Goal: Task Accomplishment & Management: Manage account settings

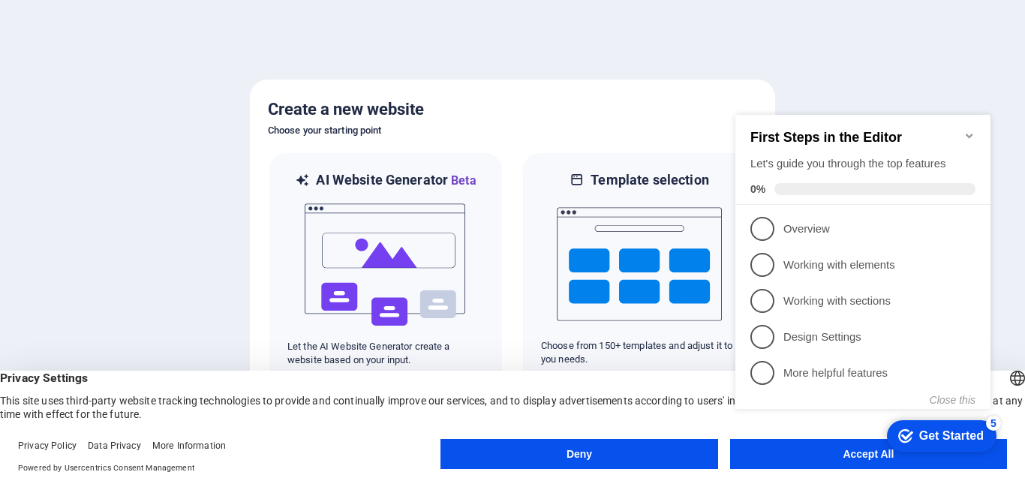
click at [847, 458] on appcues-checklist "Contextual help checklist present on screen" at bounding box center [865, 277] width 273 height 368
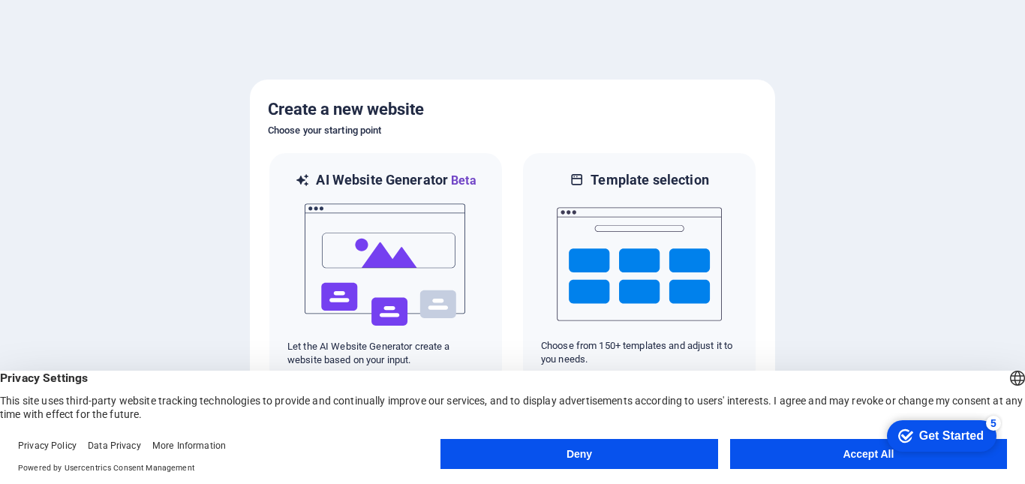
click at [854, 458] on button "Accept All" at bounding box center [868, 454] width 277 height 30
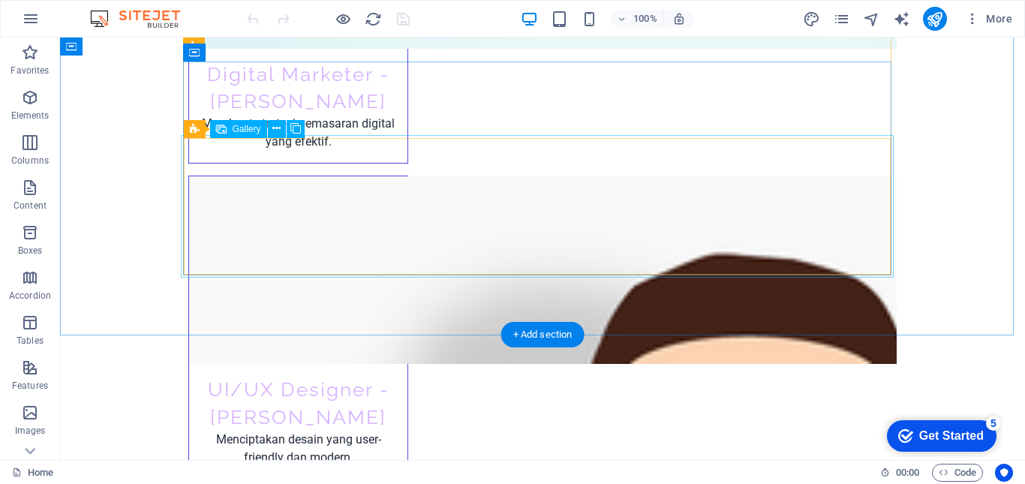
scroll to position [6900, 0]
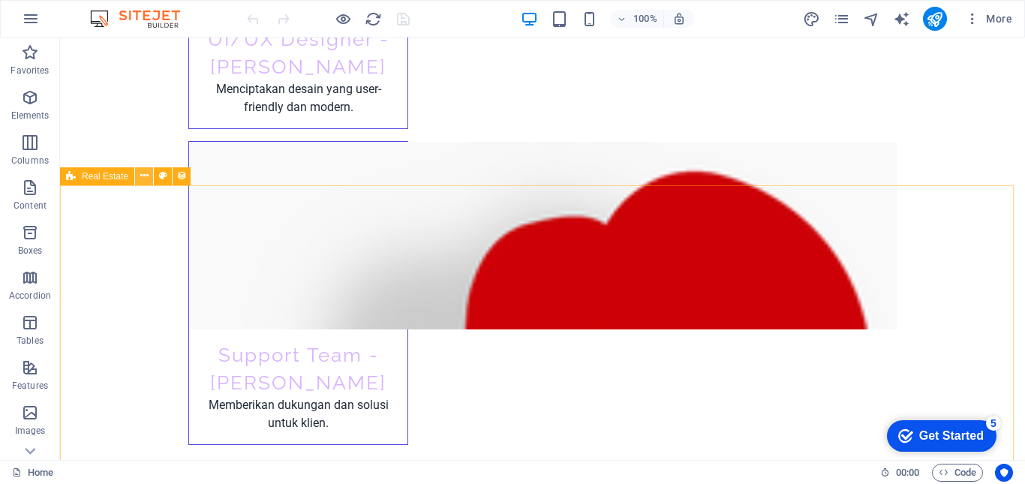
click at [143, 173] on icon at bounding box center [144, 176] width 8 height 16
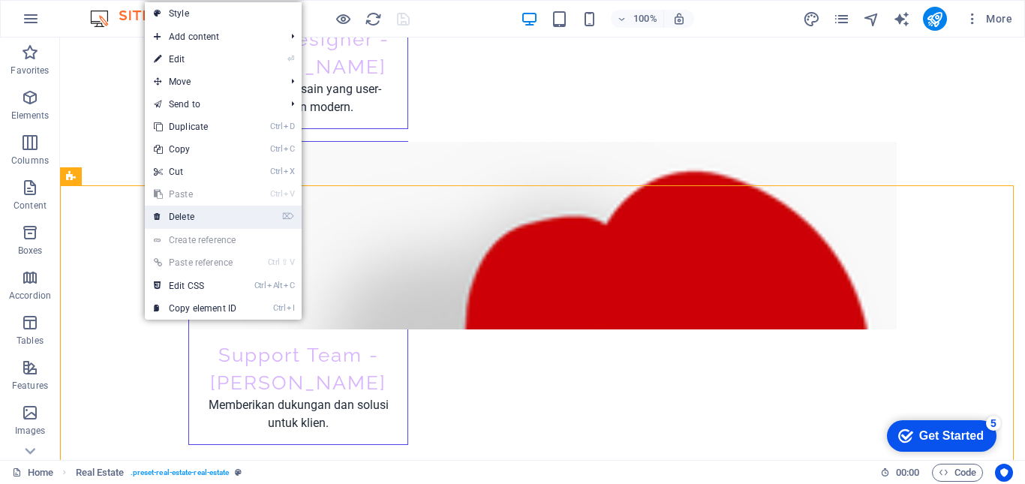
click at [202, 220] on link "⌦ Delete" at bounding box center [195, 217] width 101 height 23
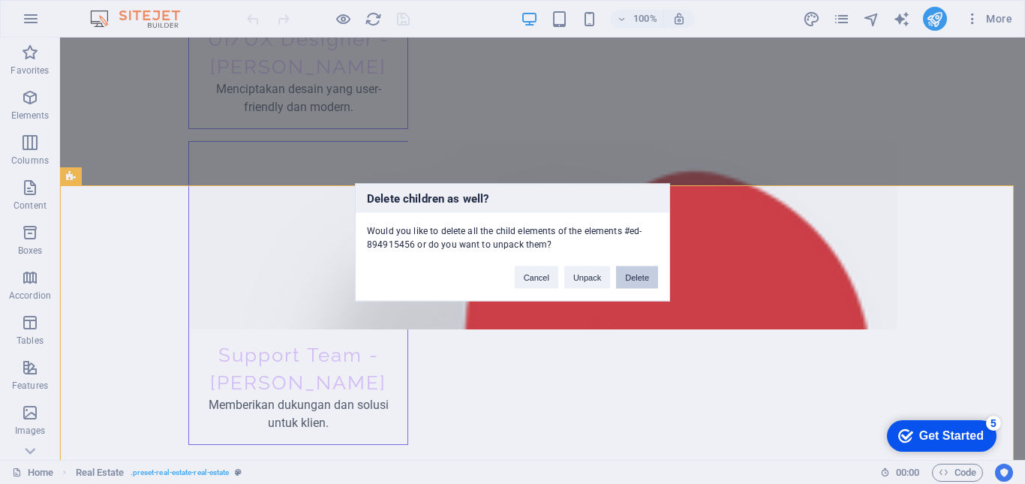
click at [646, 278] on button "Delete" at bounding box center [637, 277] width 42 height 23
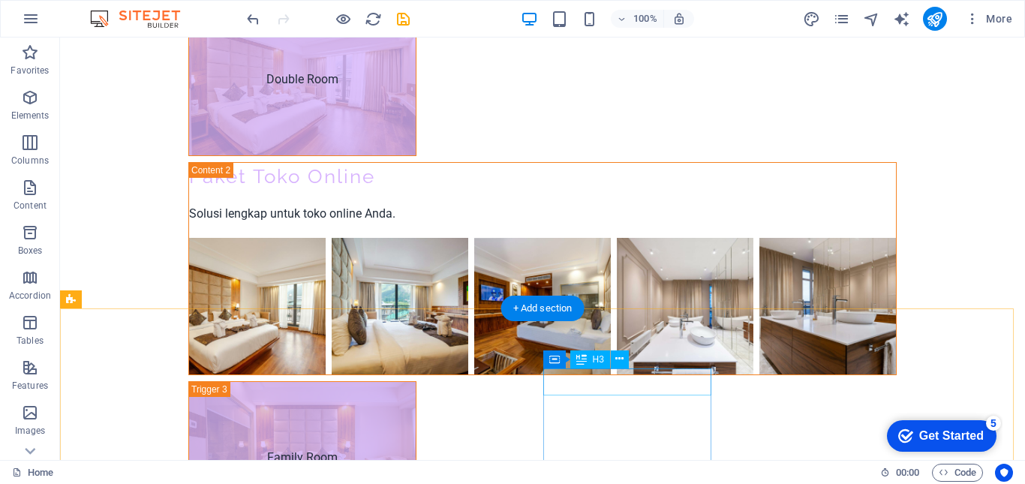
scroll to position [9484, 0]
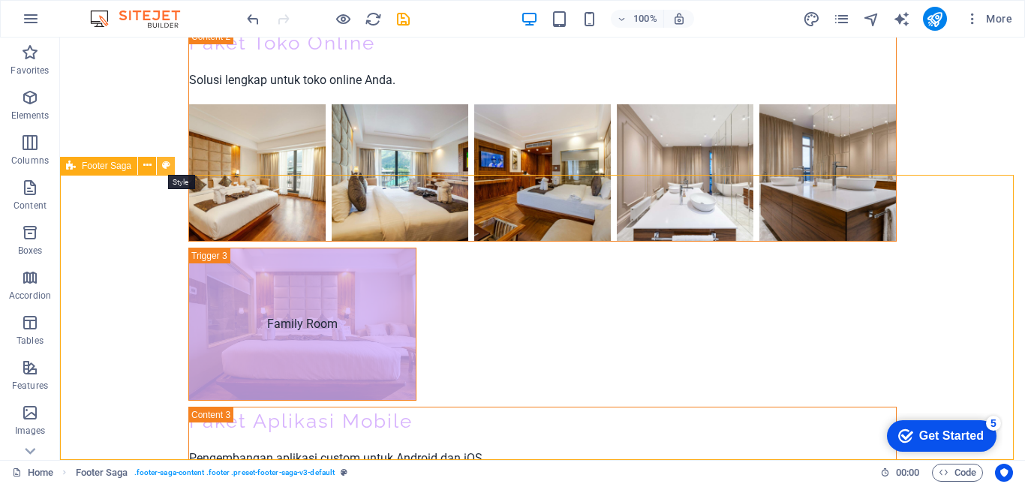
click at [168, 166] on icon at bounding box center [166, 166] width 8 height 16
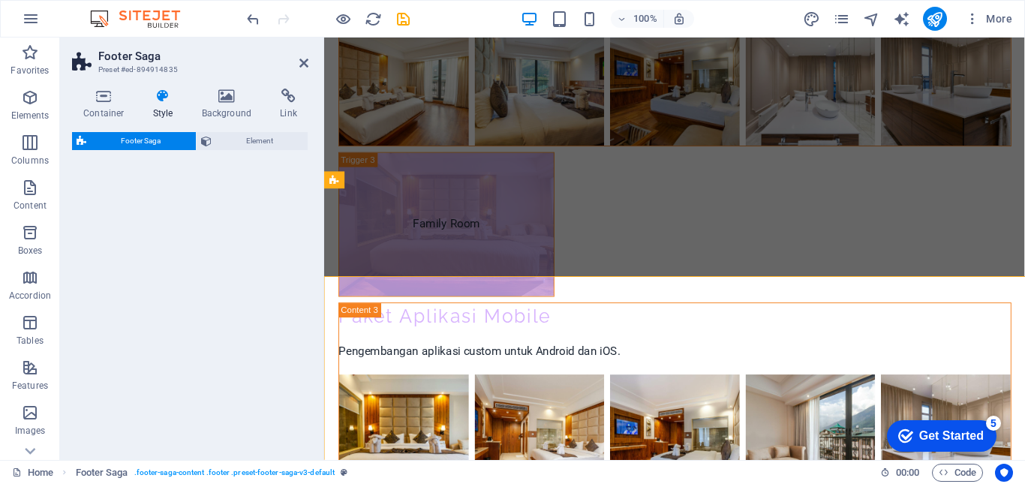
select select "rem"
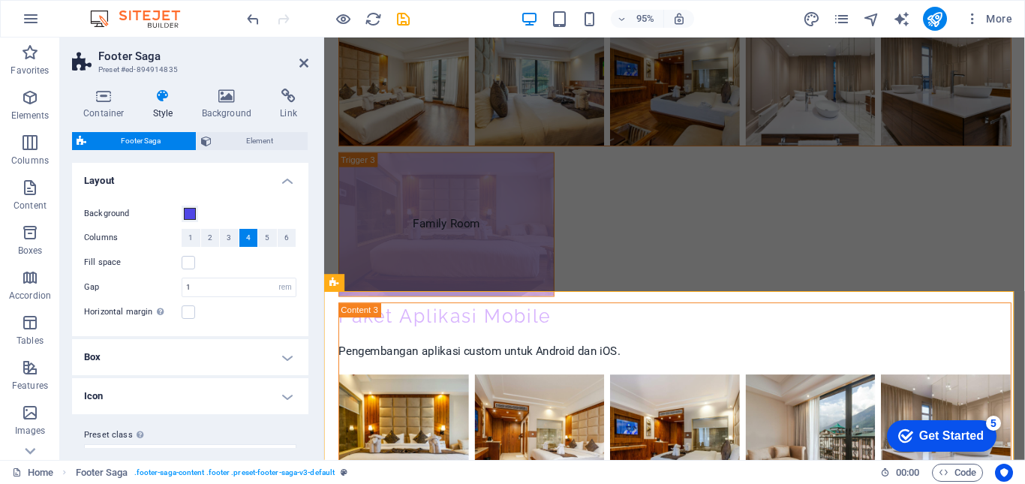
scroll to position [9477, 0]
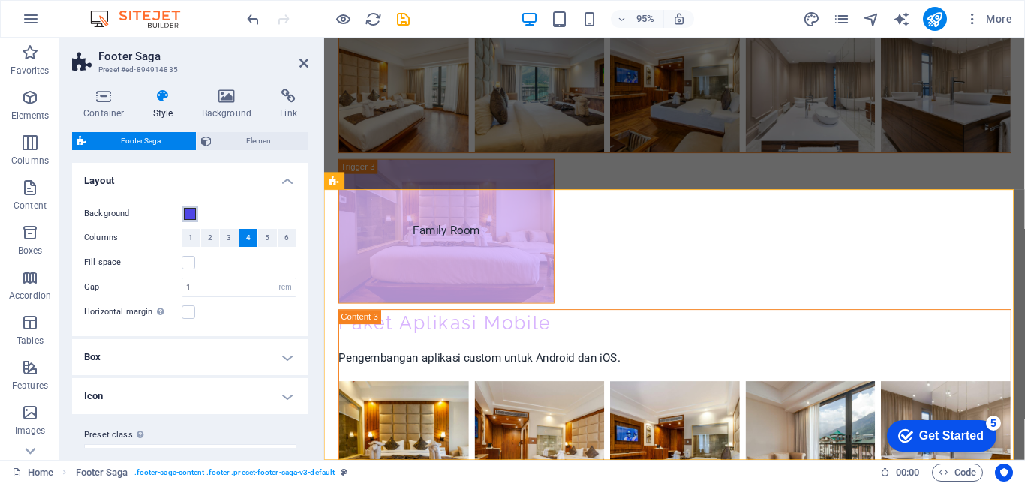
click at [193, 211] on span at bounding box center [190, 214] width 12 height 12
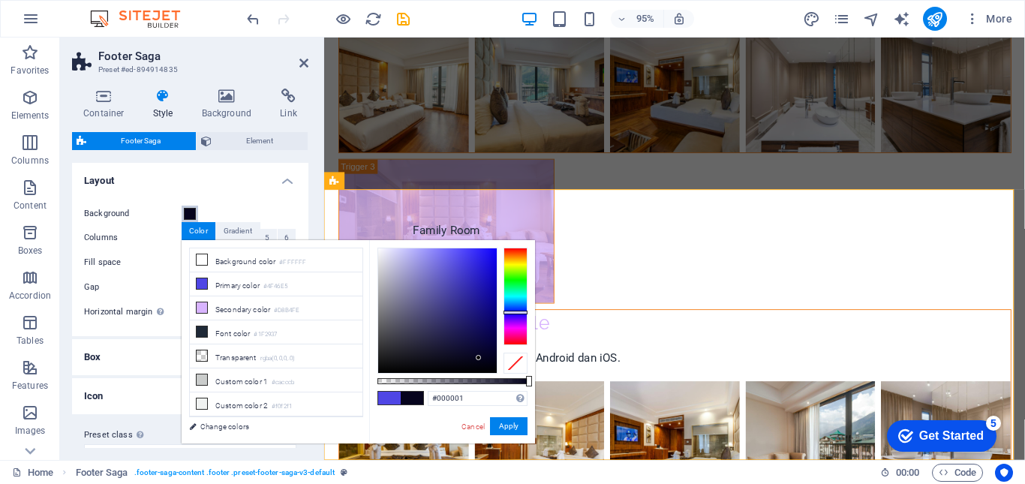
type input "#000000"
drag, startPoint x: 437, startPoint y: 326, endPoint x: 500, endPoint y: 372, distance: 77.9
click at [500, 372] on div at bounding box center [452, 311] width 150 height 126
click at [398, 423] on div "#000000 Supported formats #0852ed rgb(8, 82, 237) rgba(8, 82, 237, 90%) hsv(221…" at bounding box center [452, 450] width 166 height 421
click at [516, 428] on button "Apply" at bounding box center [509, 426] width 38 height 18
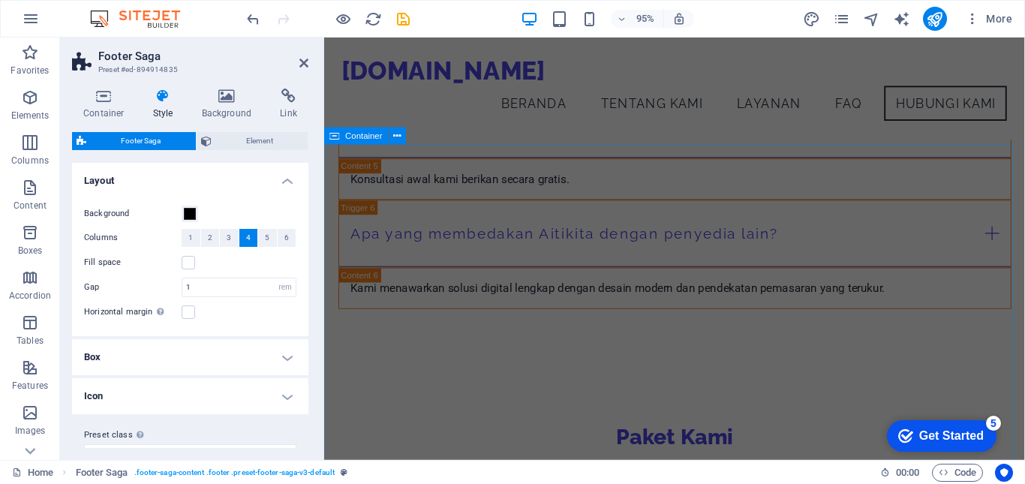
scroll to position [8070, 0]
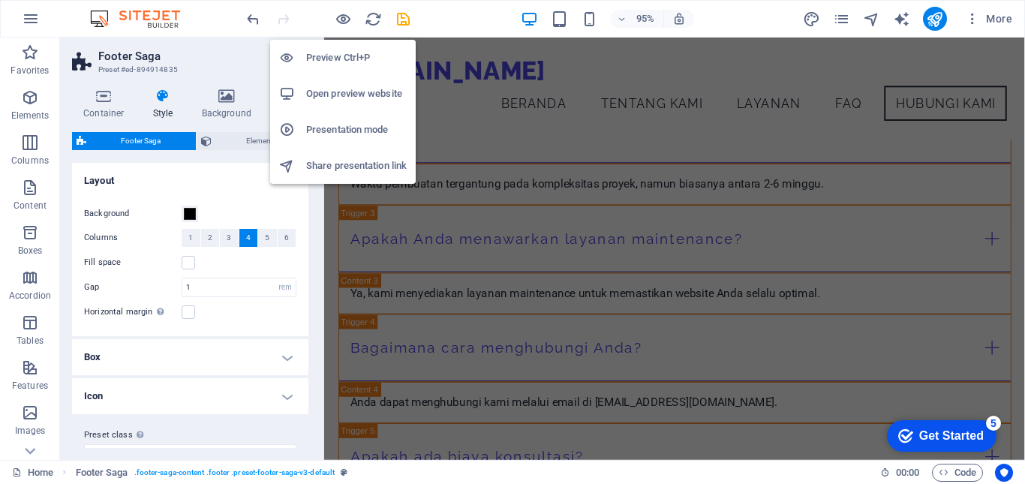
click at [345, 59] on h6 "Preview Ctrl+P" at bounding box center [356, 58] width 101 height 18
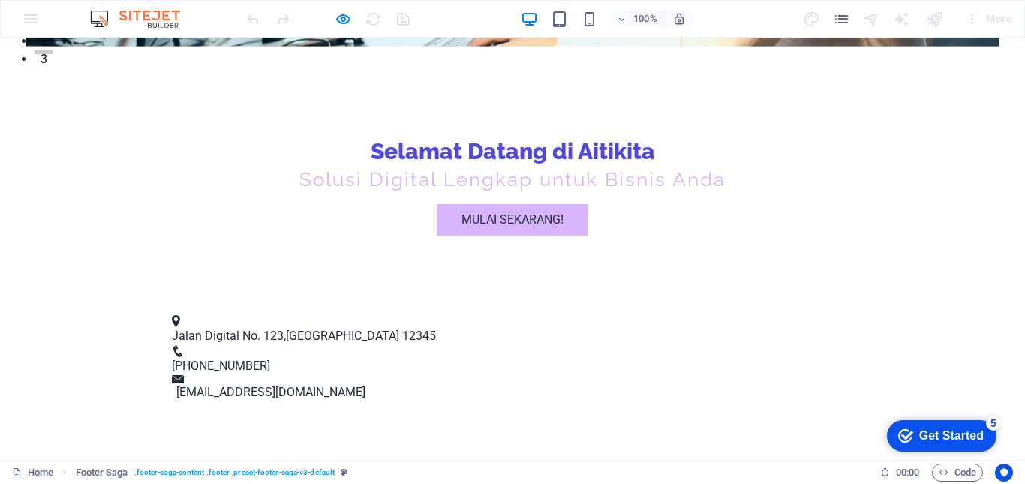
scroll to position [0, 0]
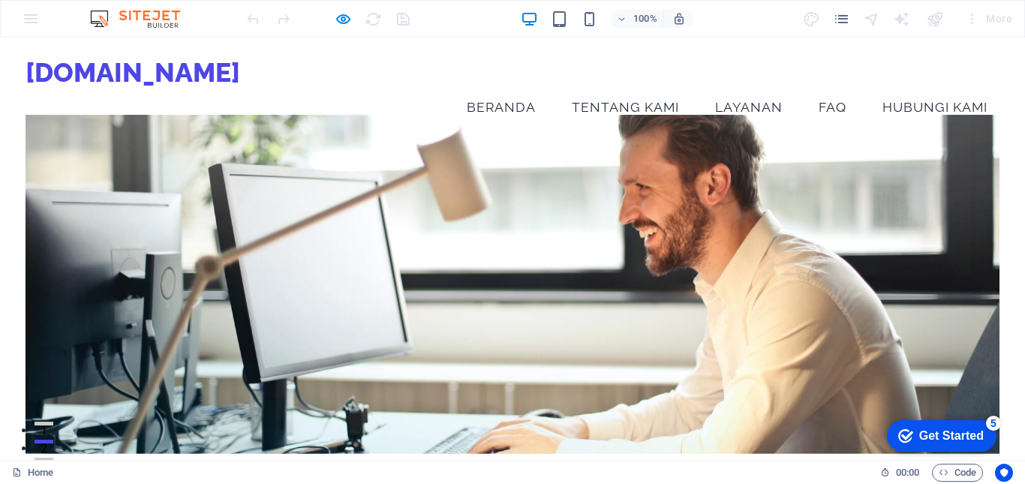
click at [605, 89] on link "Tentang Kami" at bounding box center [625, 108] width 131 height 38
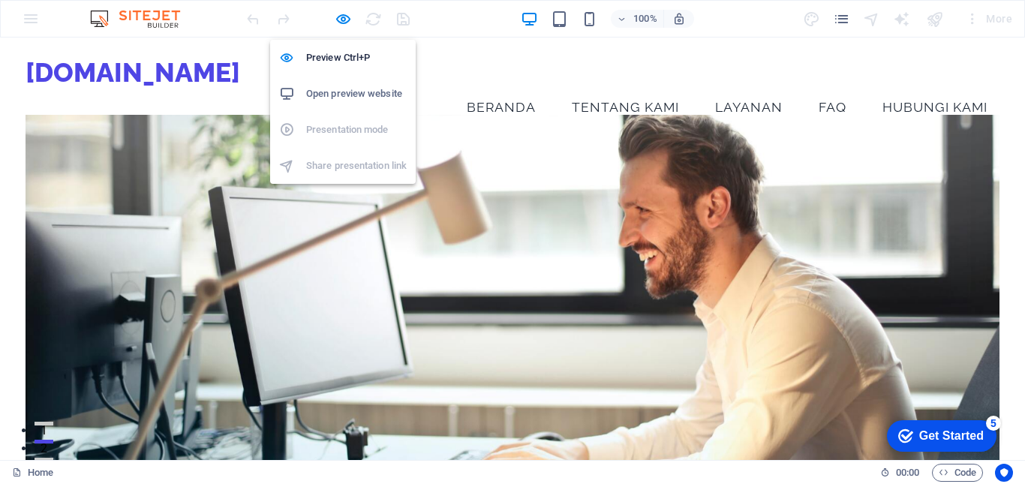
click at [344, 93] on h6 "Open preview website" at bounding box center [356, 94] width 101 height 18
click at [344, 22] on icon "button" at bounding box center [343, 19] width 17 height 17
select select "rem"
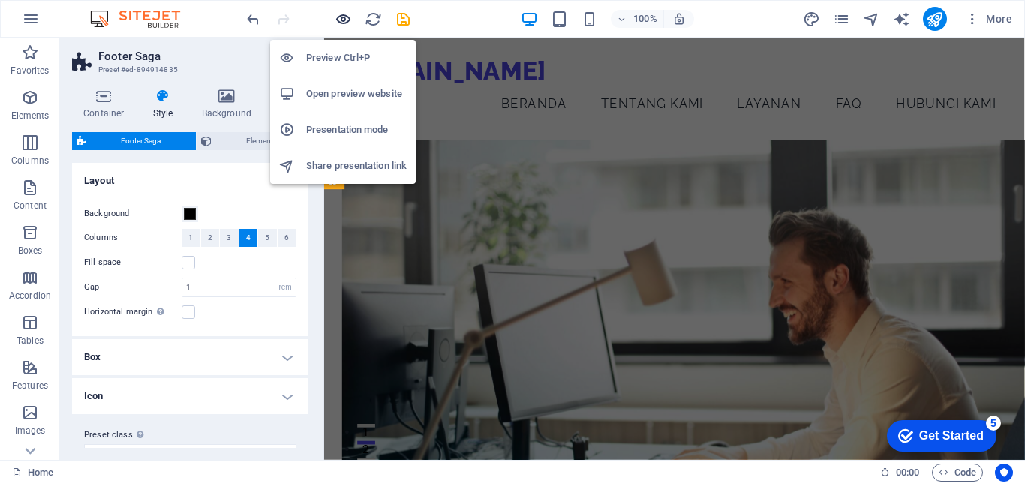
scroll to position [9477, 0]
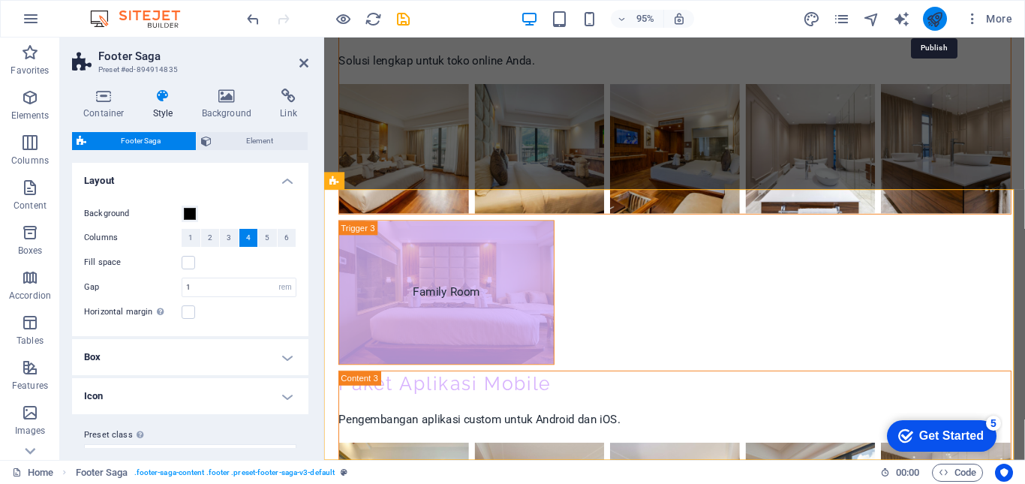
click at [939, 15] on icon "publish" at bounding box center [934, 19] width 17 height 17
select select "rem"
